Goal: Task Accomplishment & Management: Use online tool/utility

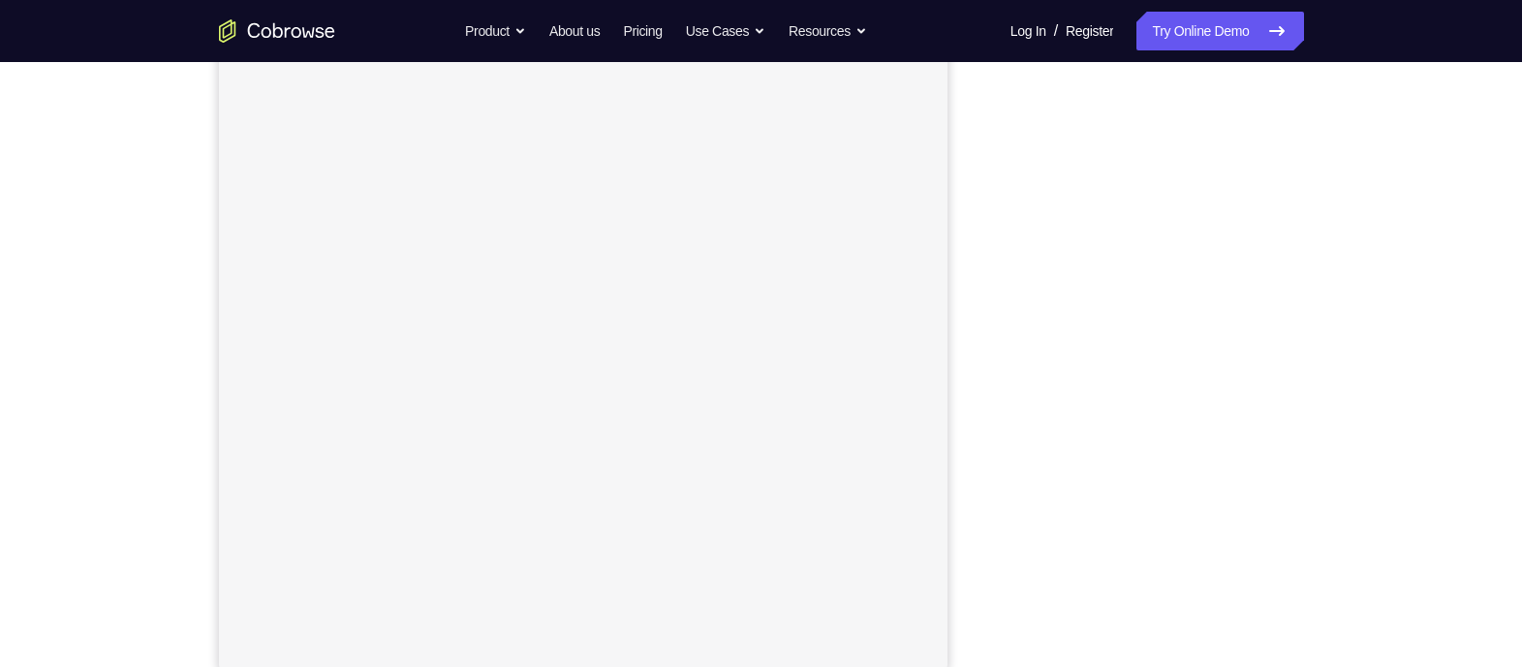
scroll to position [227, 0]
click at [1220, 15] on link "Try Online Demo" at bounding box center [1220, 31] width 167 height 39
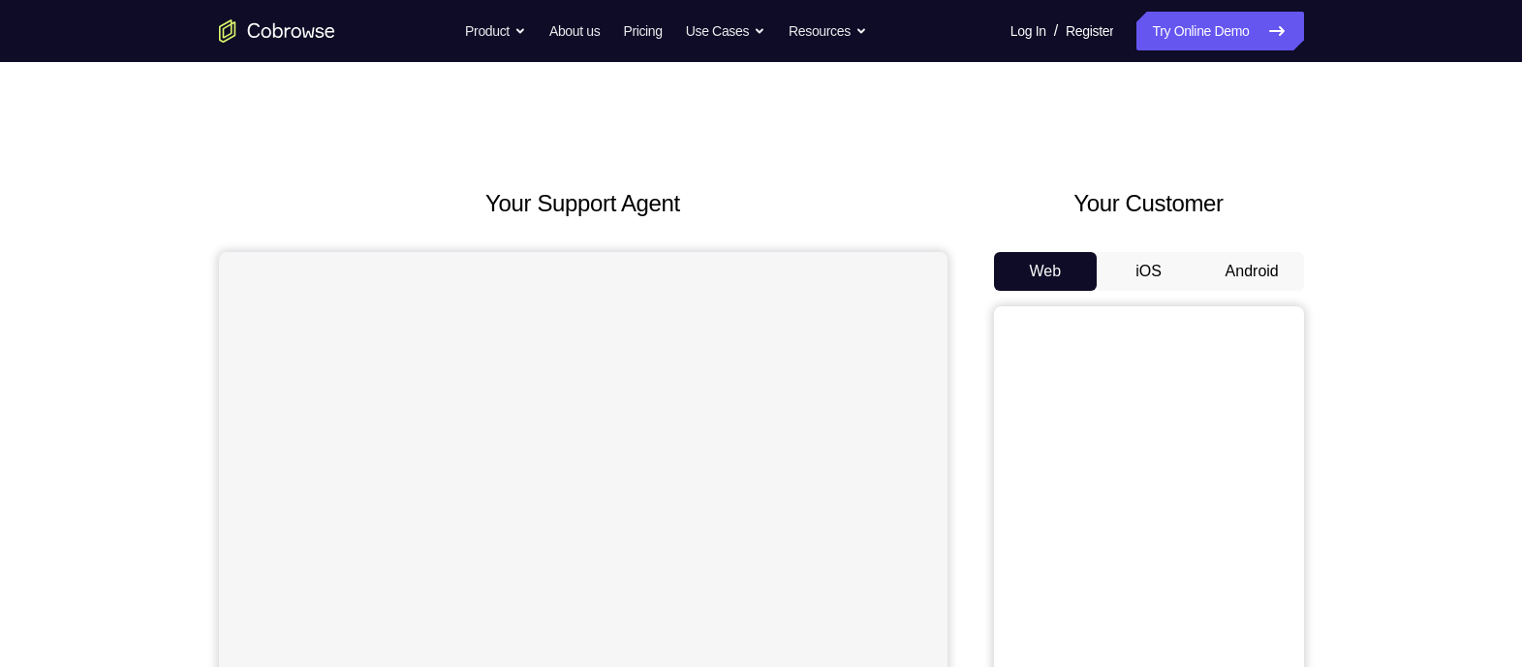
scroll to position [172, 0]
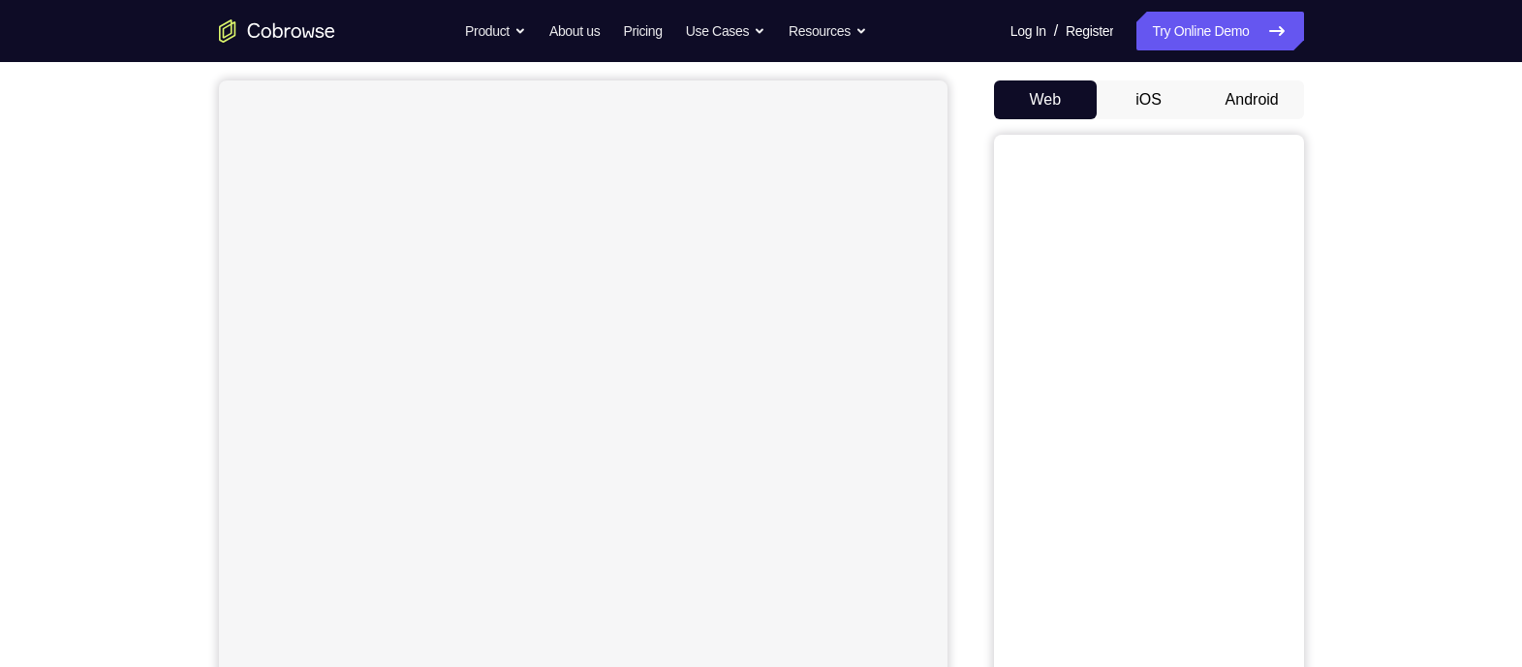
click at [1231, 97] on button "Android" at bounding box center [1253, 99] width 104 height 39
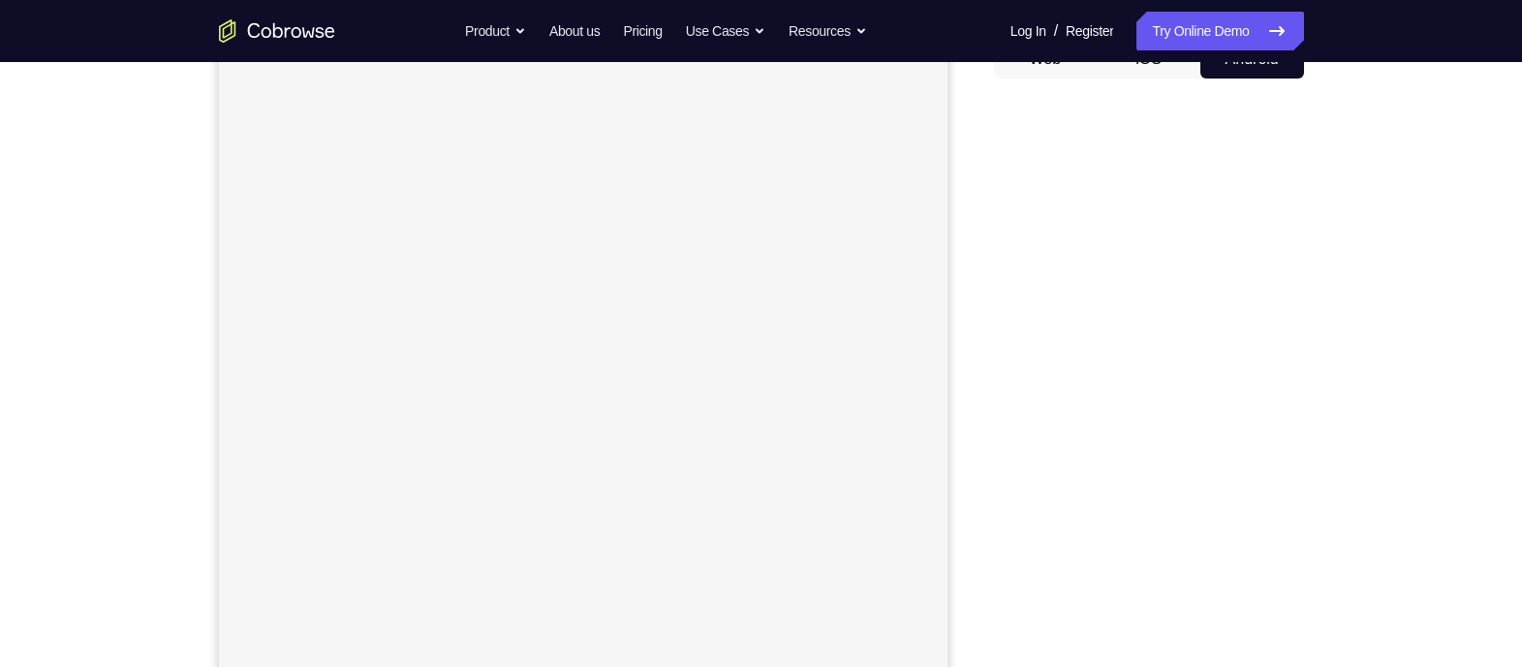
scroll to position [256, 0]
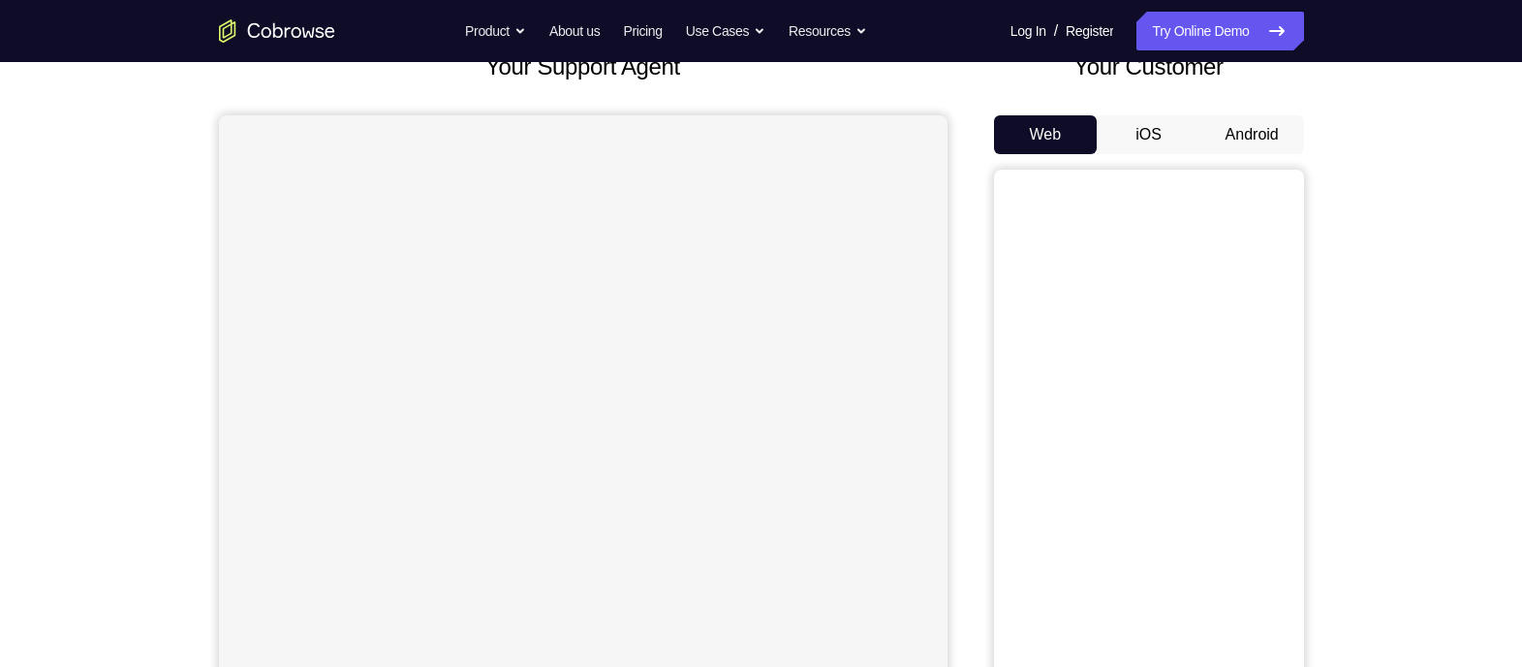
scroll to position [135, 0]
click at [1256, 136] on button "Android" at bounding box center [1253, 136] width 104 height 39
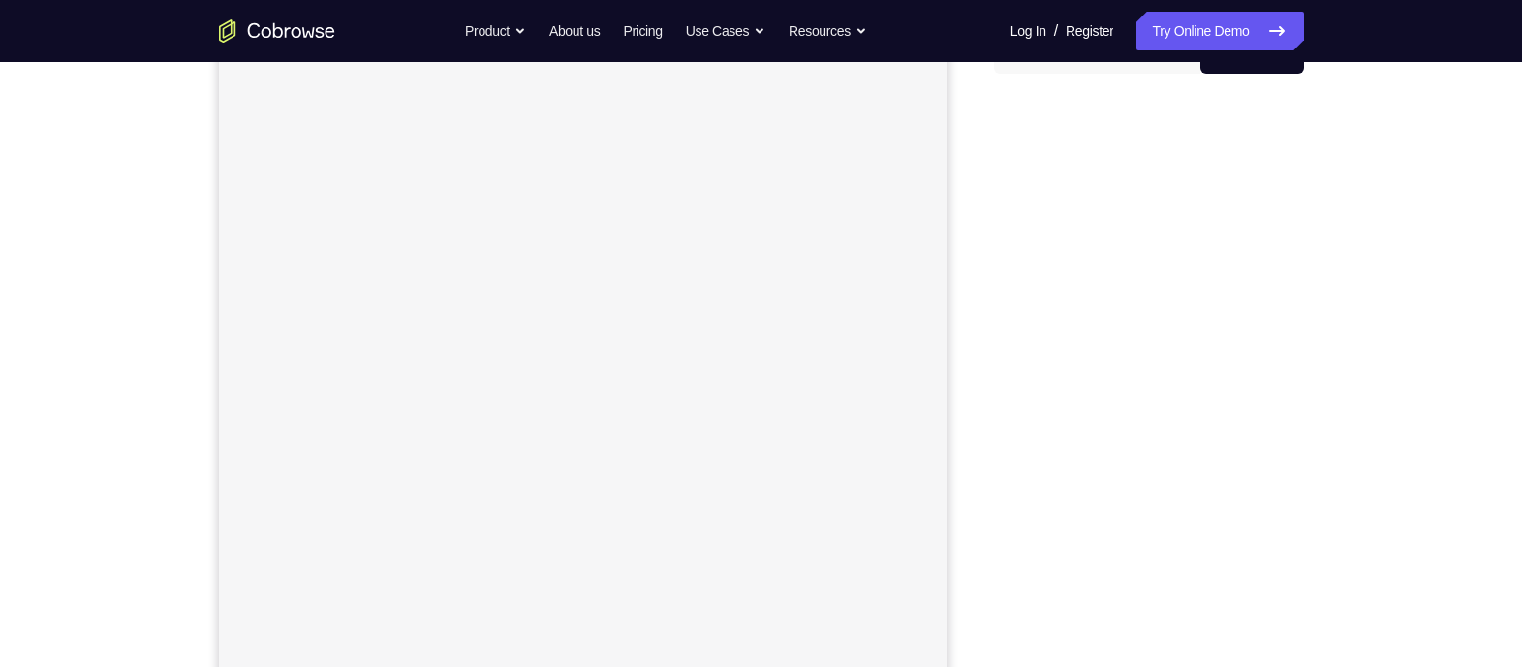
scroll to position [217, 0]
